Goal: Task Accomplishment & Management: Manage account settings

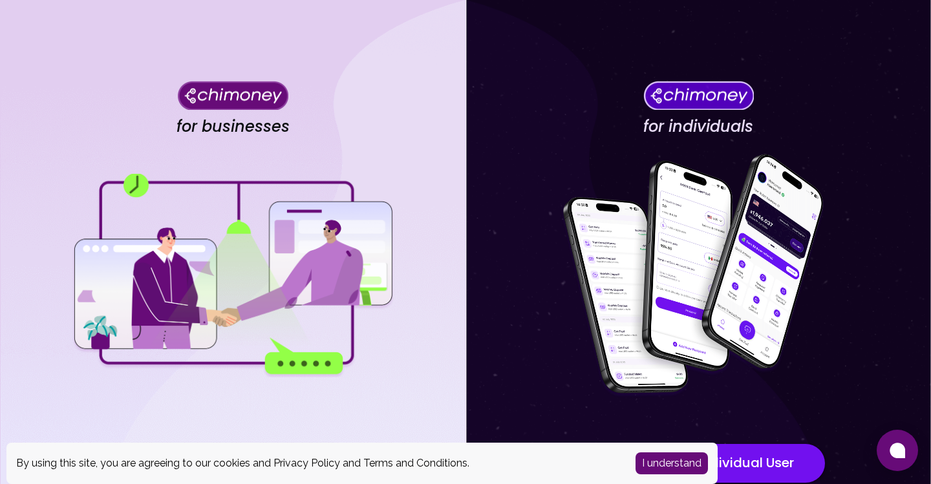
click at [665, 461] on button "I understand" at bounding box center [672, 464] width 72 height 22
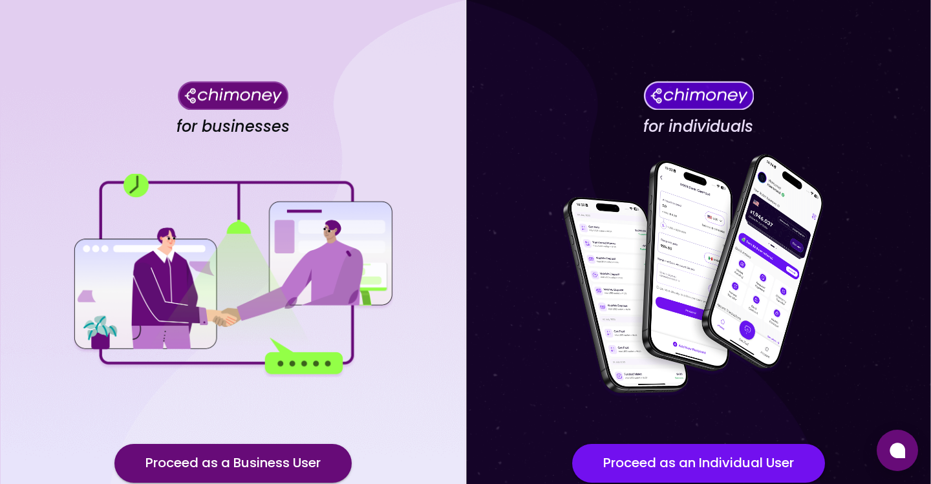
scroll to position [100, 0]
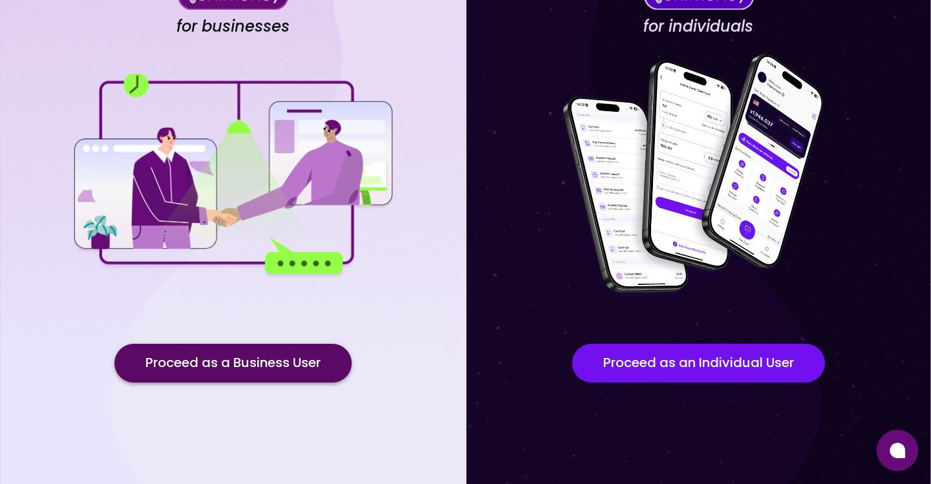
click at [305, 369] on button "Proceed as a Business User" at bounding box center [232, 363] width 237 height 39
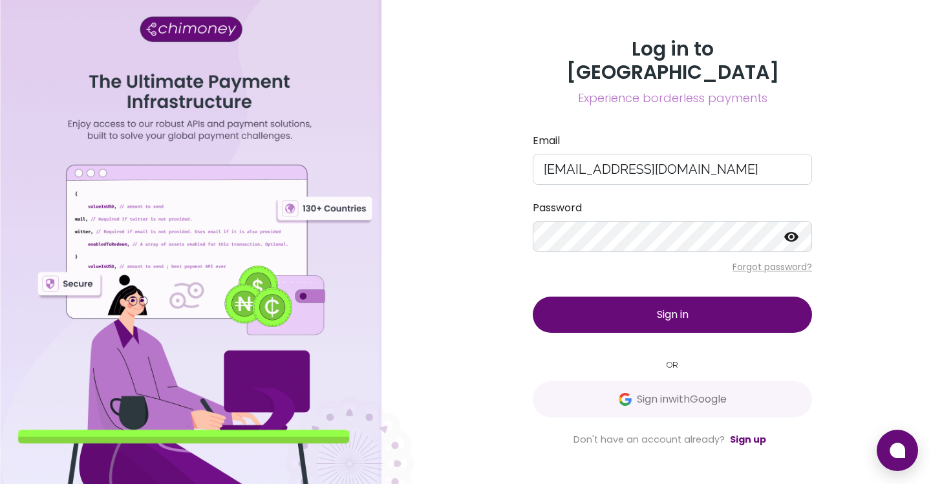
click at [670, 297] on button "Sign in" at bounding box center [672, 315] width 279 height 36
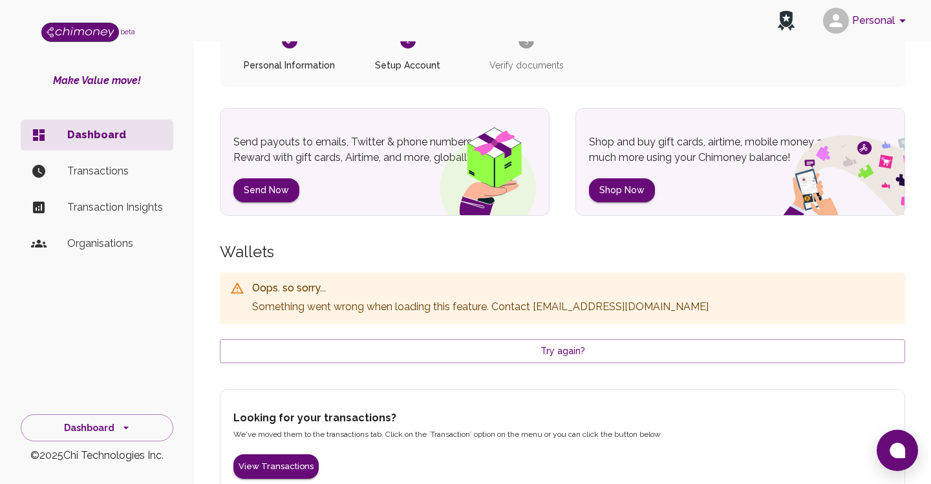
scroll to position [140, 0]
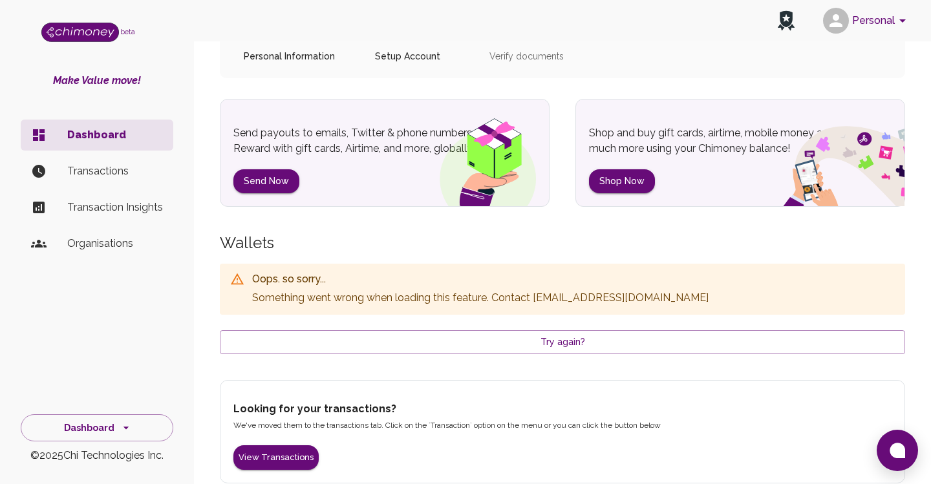
click at [88, 173] on p "Transactions" at bounding box center [115, 172] width 96 height 16
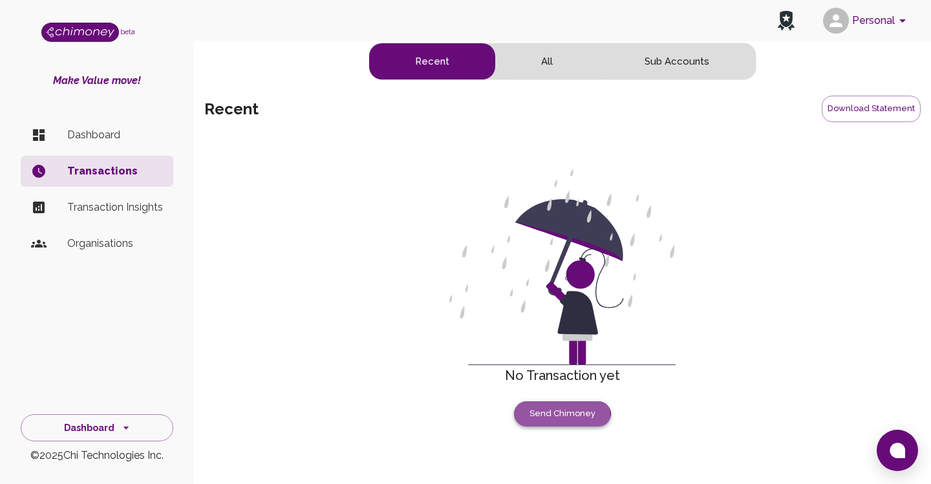
click at [558, 416] on button "Send Chimoney" at bounding box center [562, 414] width 97 height 25
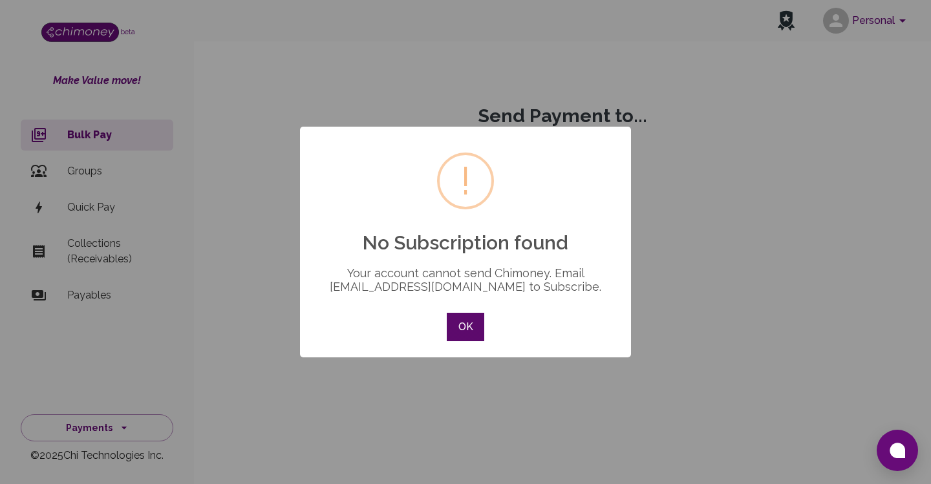
click at [477, 333] on button "OK" at bounding box center [466, 327] width 38 height 28
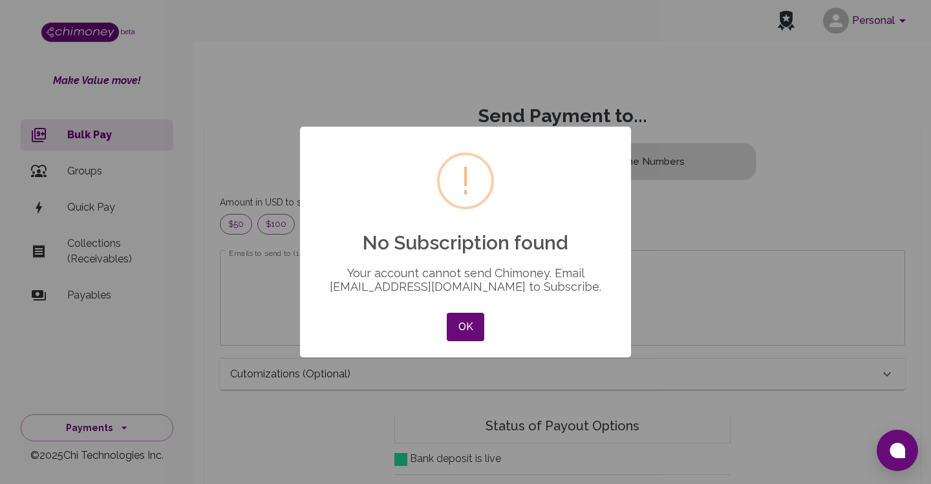
scroll to position [166, 664]
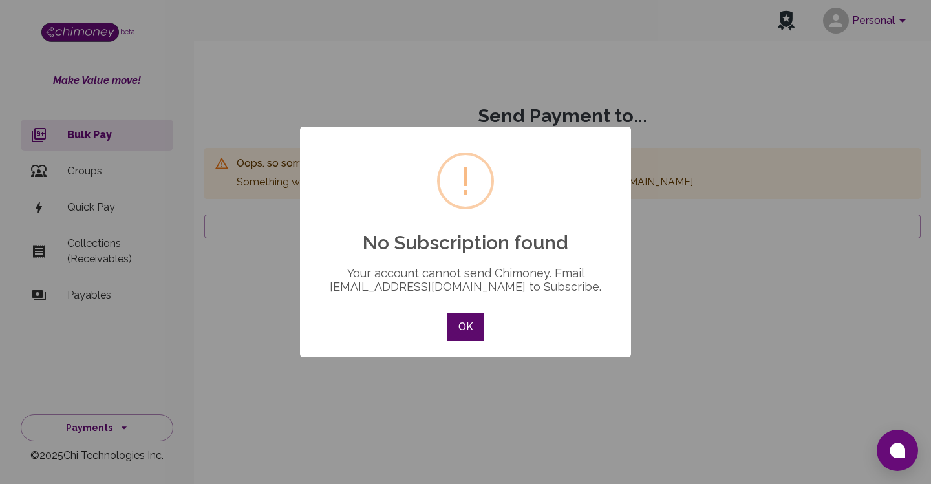
click at [464, 336] on button "OK" at bounding box center [466, 327] width 38 height 28
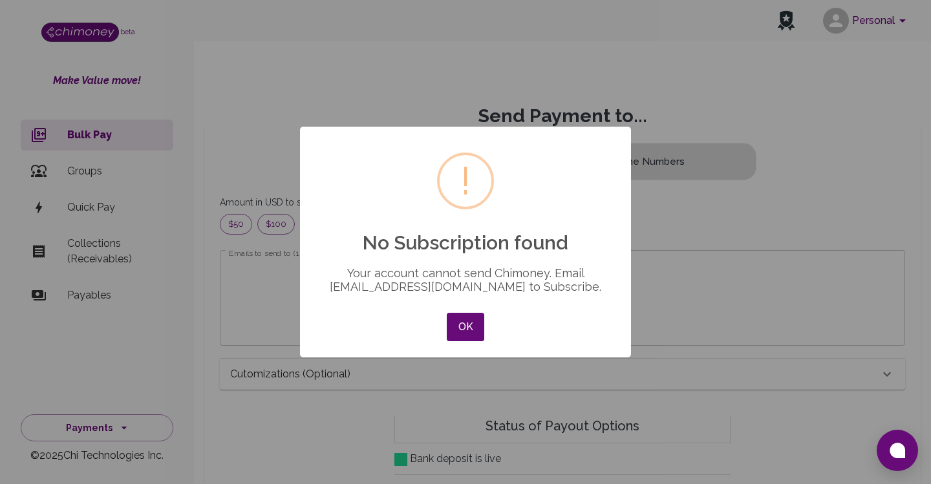
scroll to position [166, 664]
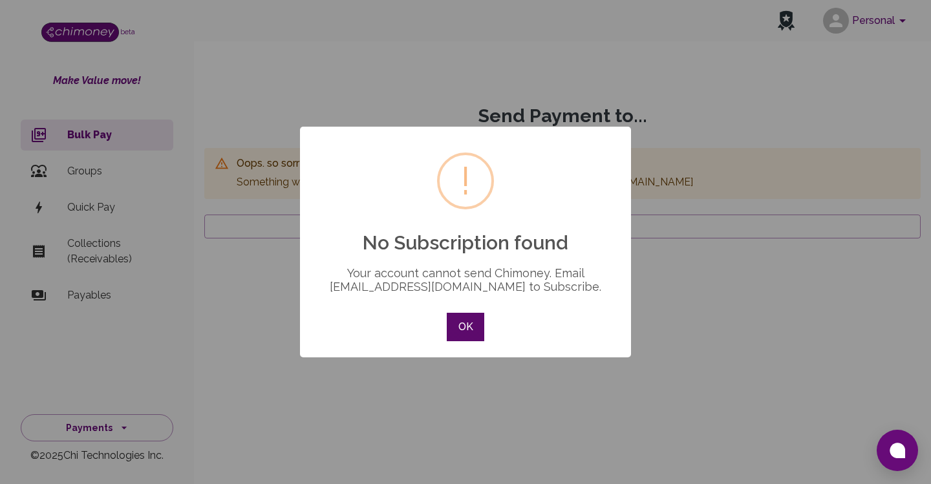
click at [470, 329] on button "OK" at bounding box center [466, 327] width 38 height 28
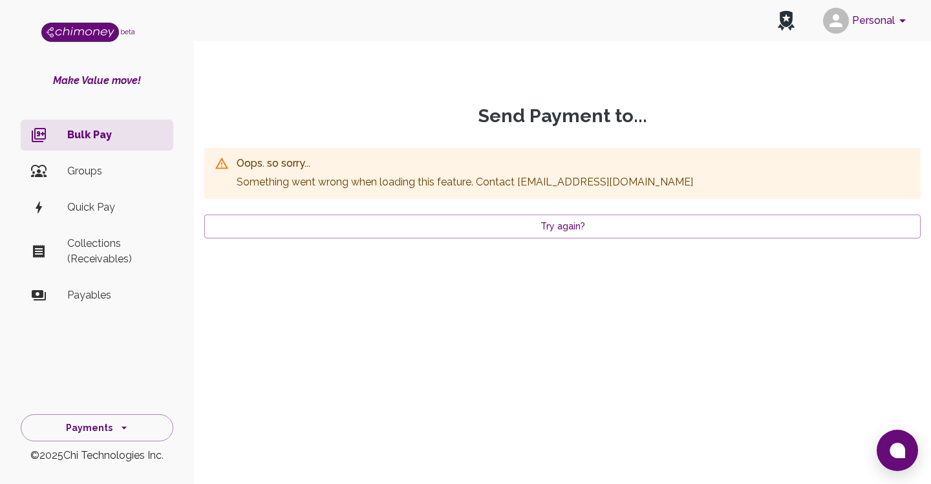
click at [107, 213] on p "Quick Pay" at bounding box center [115, 208] width 96 height 16
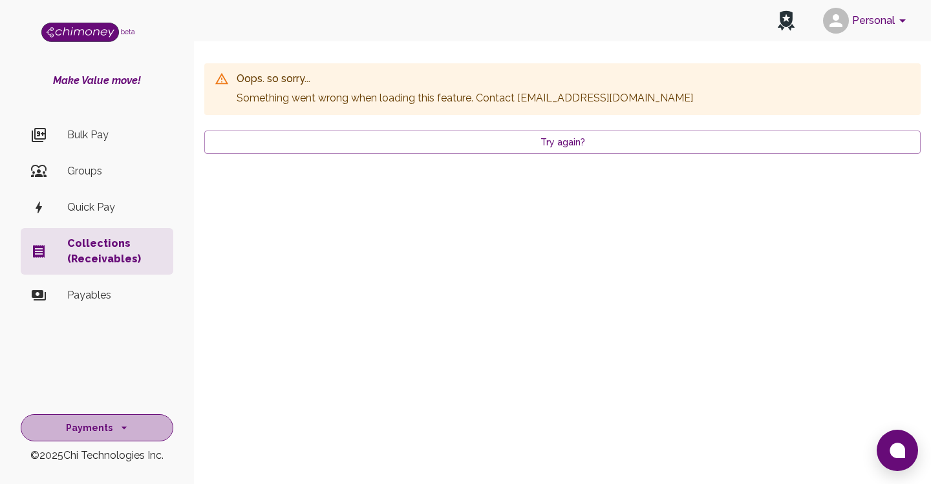
click at [118, 433] on icon "side nav" at bounding box center [124, 428] width 13 height 13
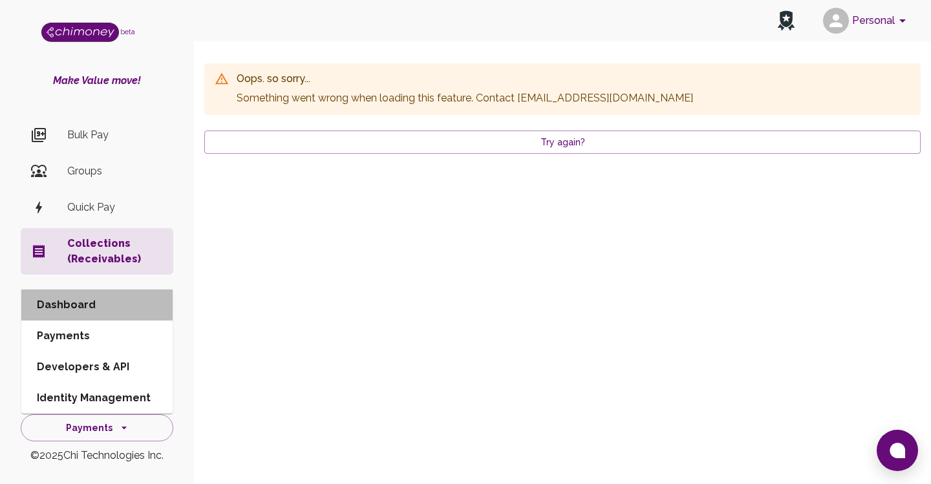
click at [60, 307] on li "Dashboard" at bounding box center [96, 305] width 151 height 31
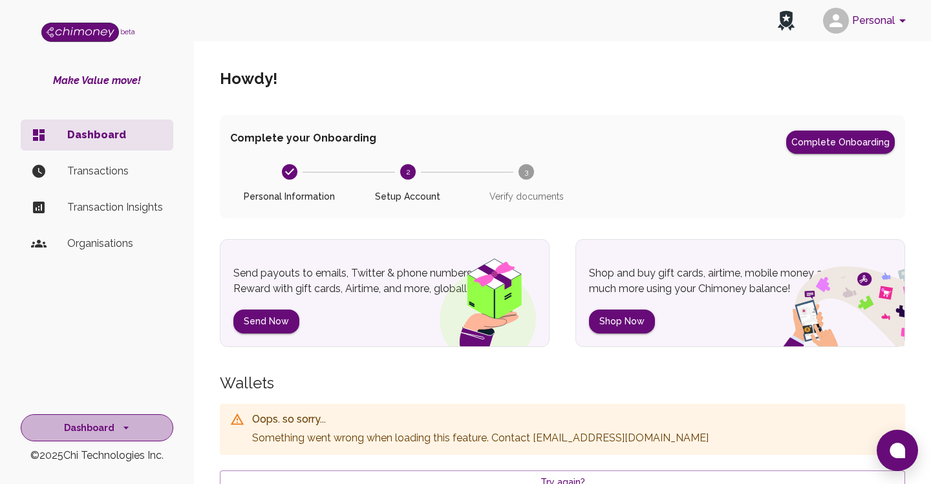
click at [105, 426] on button "Dashboard" at bounding box center [97, 429] width 153 height 28
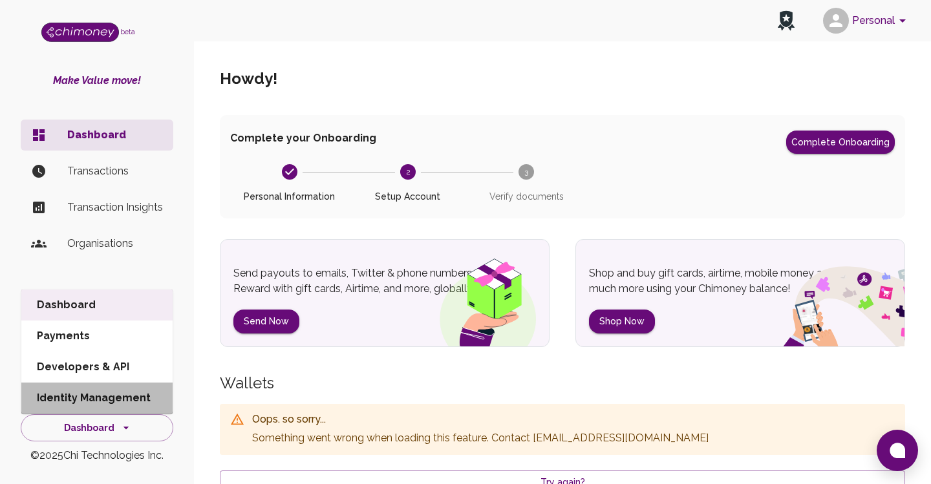
click at [107, 400] on li "Identity Management" at bounding box center [96, 398] width 151 height 31
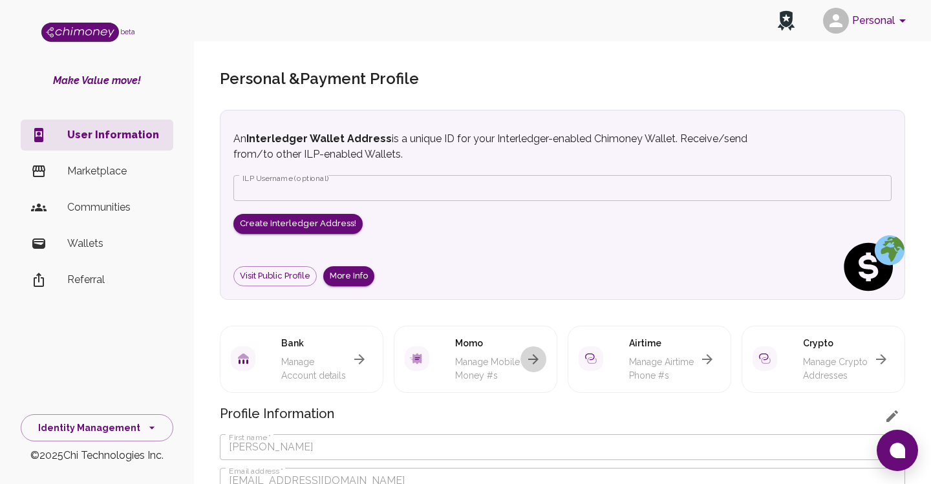
click at [536, 354] on icon "button" at bounding box center [533, 359] width 10 height 10
click at [281, 266] on link "Visit Public Profile" at bounding box center [274, 276] width 83 height 20
